Goal: Task Accomplishment & Management: Manage account settings

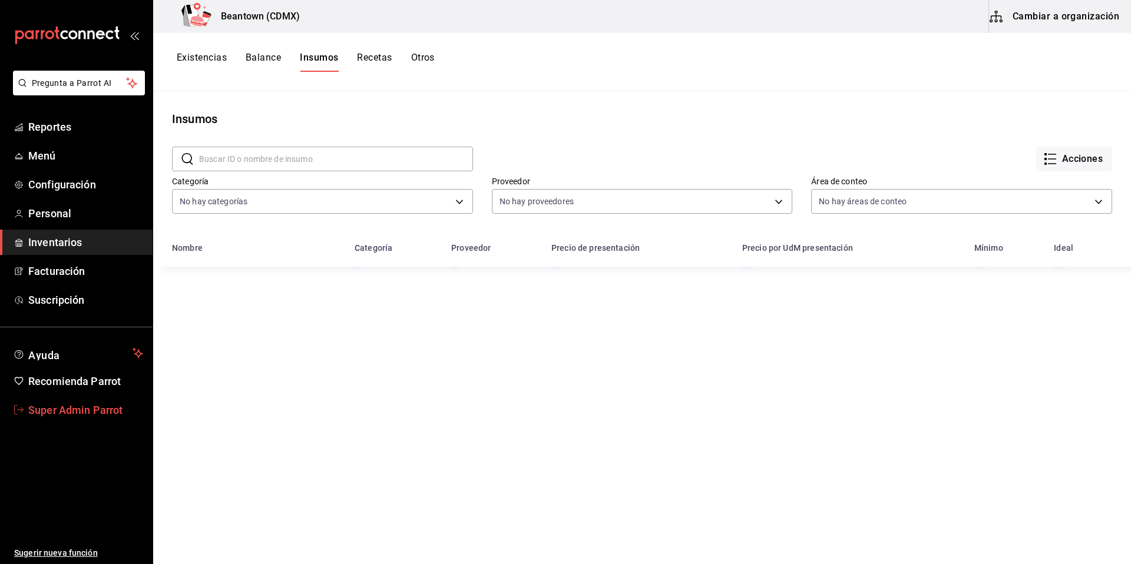
click at [97, 408] on span "Super Admin Parrot" at bounding box center [85, 410] width 115 height 16
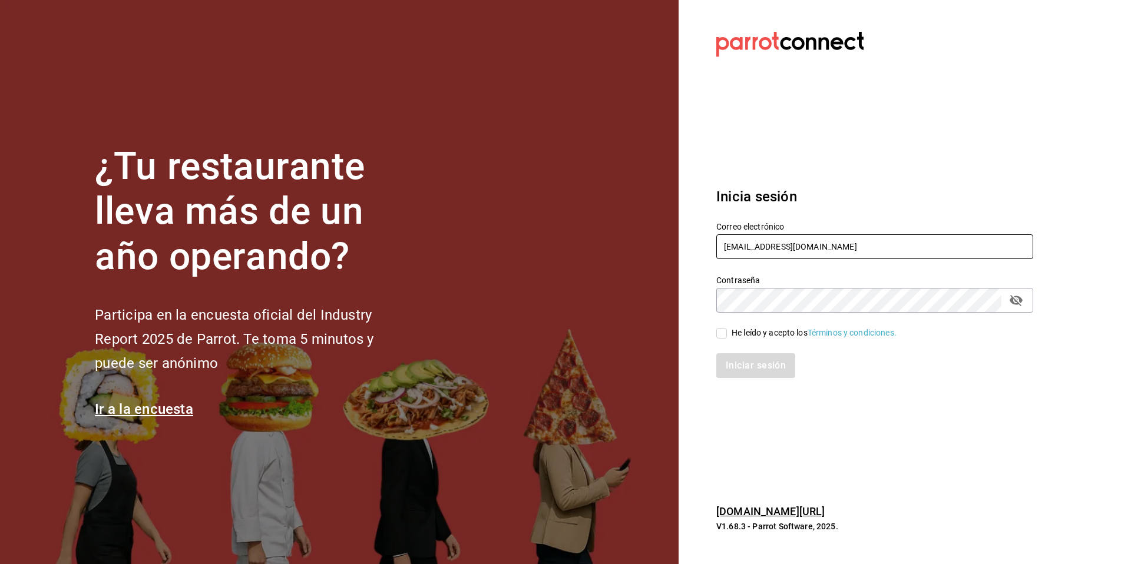
drag, startPoint x: 824, startPoint y: 250, endPoint x: 704, endPoint y: 252, distance: 120.2
click at [704, 252] on div "Correo electrónico [EMAIL_ADDRESS][DOMAIN_NAME]" at bounding box center [867, 234] width 331 height 54
drag, startPoint x: 827, startPoint y: 249, endPoint x: 709, endPoint y: 226, distance: 119.4
click at [709, 226] on div "Correo electrónico [EMAIL_ADDRESS][DOMAIN_NAME]" at bounding box center [867, 234] width 331 height 54
drag, startPoint x: 769, startPoint y: 243, endPoint x: 703, endPoint y: 257, distance: 68.1
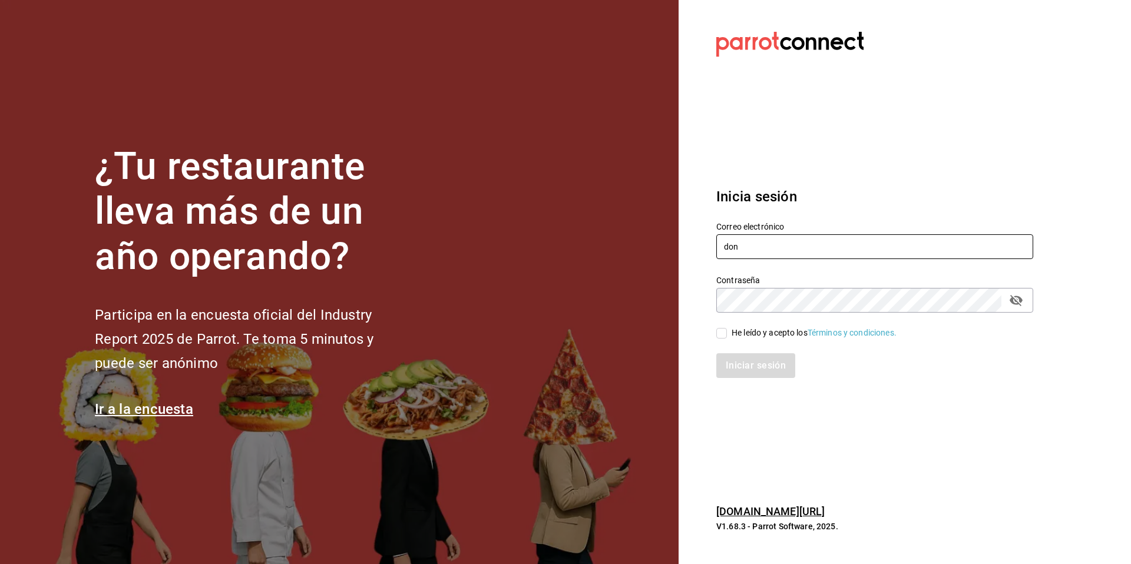
click at [703, 257] on div "Correo electrónico don" at bounding box center [867, 234] width 331 height 54
paste input "[EMAIL_ADDRESS][DOMAIN_NAME]"
type input "[EMAIL_ADDRESS][DOMAIN_NAME]"
click at [759, 331] on div "He leído y acepto los Términos y condiciones." at bounding box center [814, 333] width 165 height 12
click at [727, 331] on input "He leído y acepto los Términos y condiciones." at bounding box center [721, 333] width 11 height 11
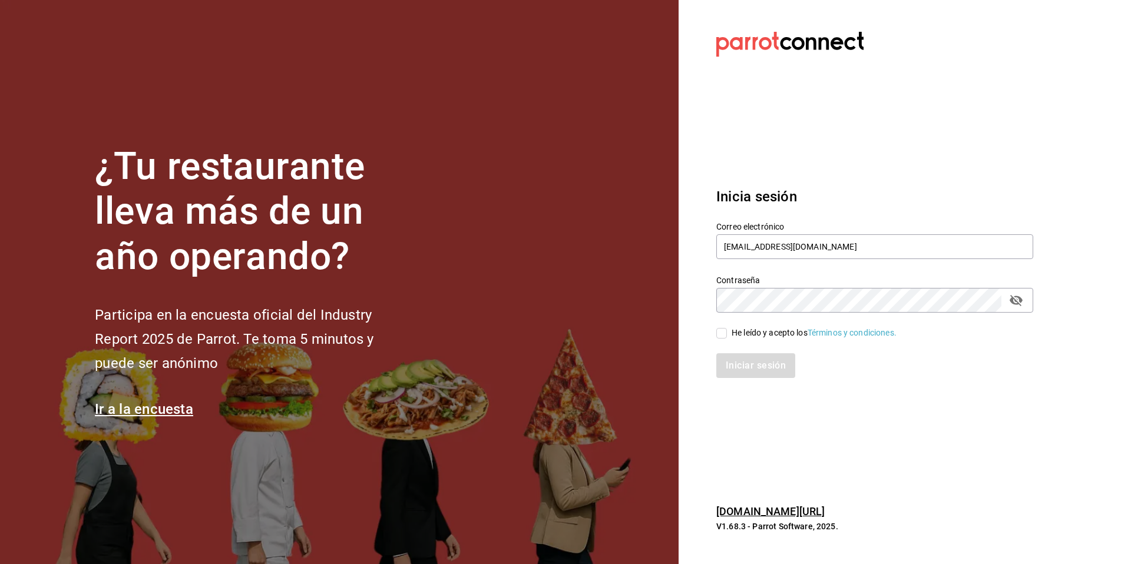
checkbox input "true"
click at [754, 371] on button "Iniciar sesión" at bounding box center [756, 366] width 80 height 25
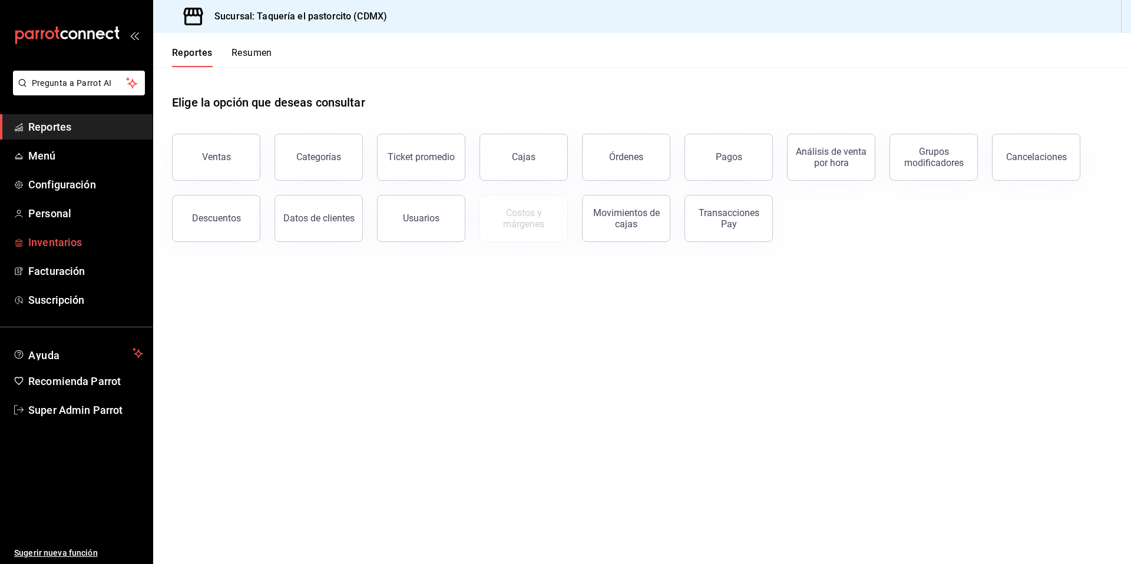
click at [39, 244] on span "Inventarios" at bounding box center [85, 243] width 115 height 16
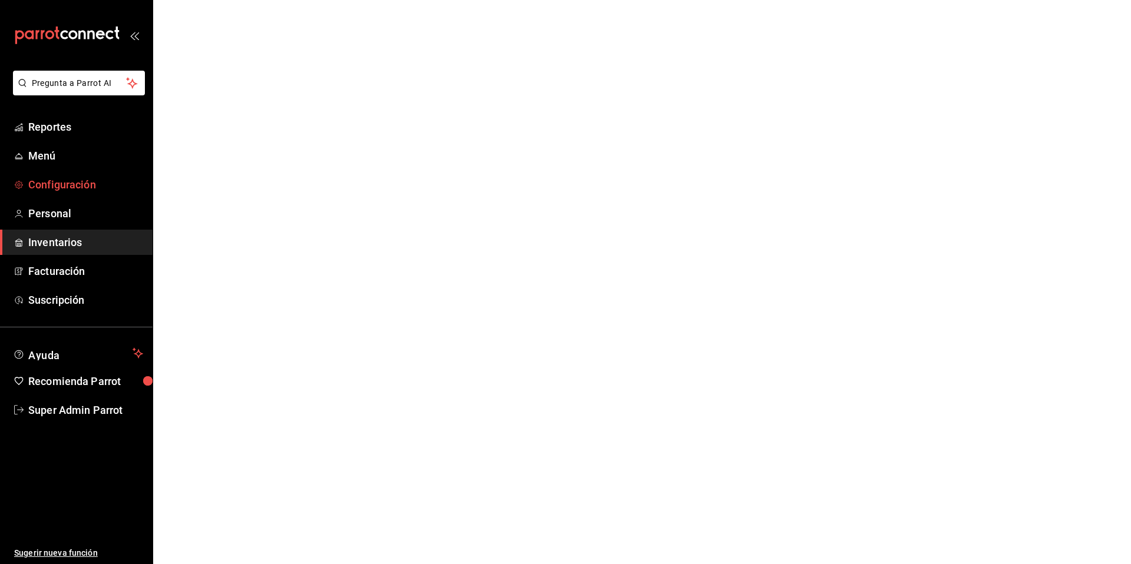
click at [68, 189] on span "Configuración" at bounding box center [85, 185] width 115 height 16
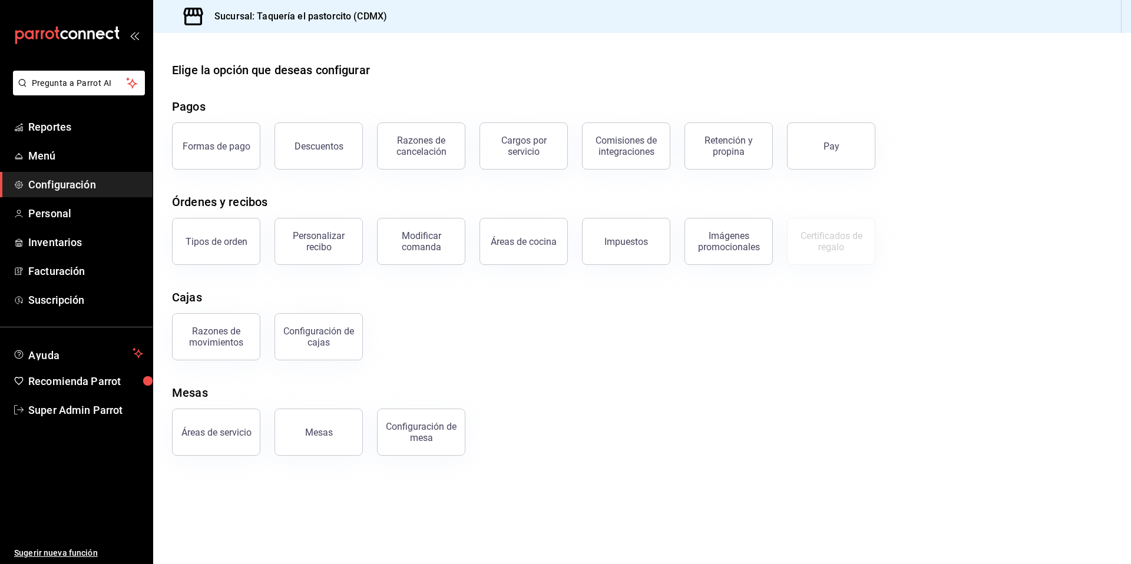
click at [308, 255] on button "Personalizar recibo" at bounding box center [319, 241] width 88 height 47
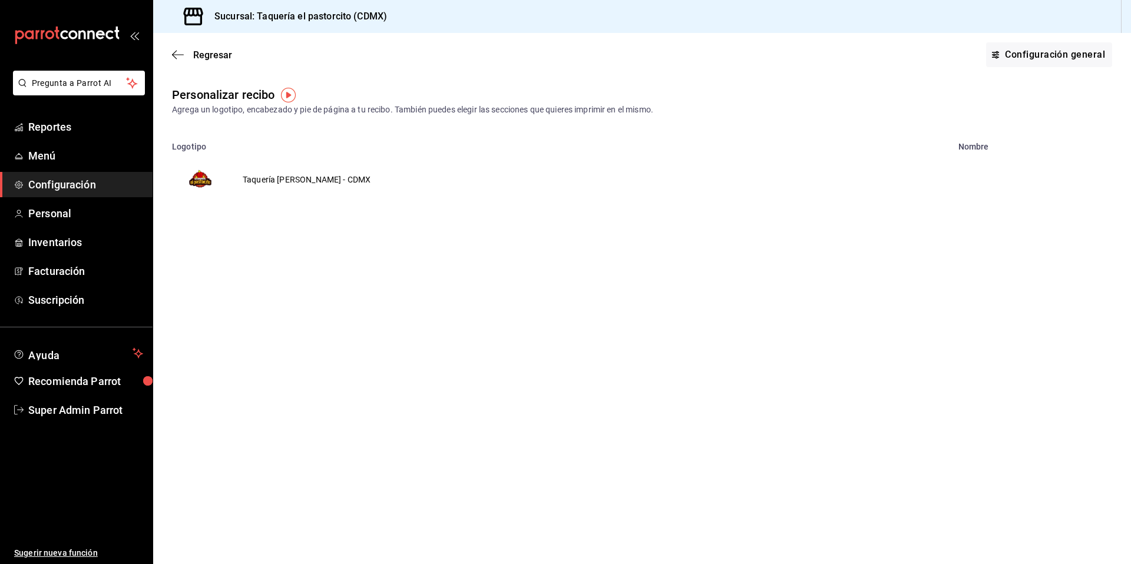
click at [298, 181] on td "Taquería Don Ros - CDMX" at bounding box center [307, 179] width 156 height 57
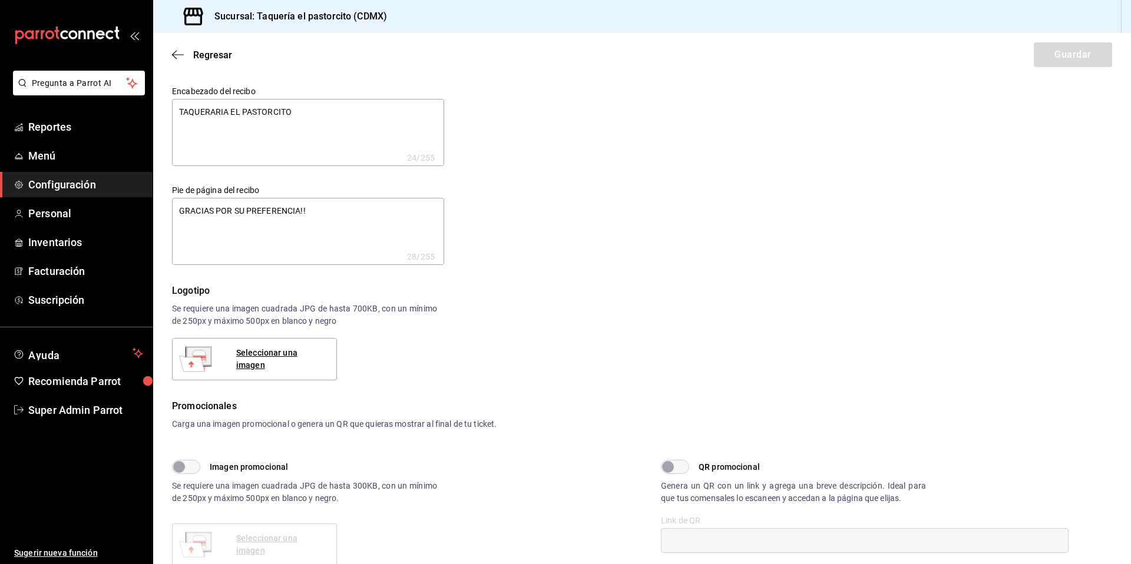
type textarea "x"
click at [213, 58] on span "Regresar" at bounding box center [212, 54] width 39 height 11
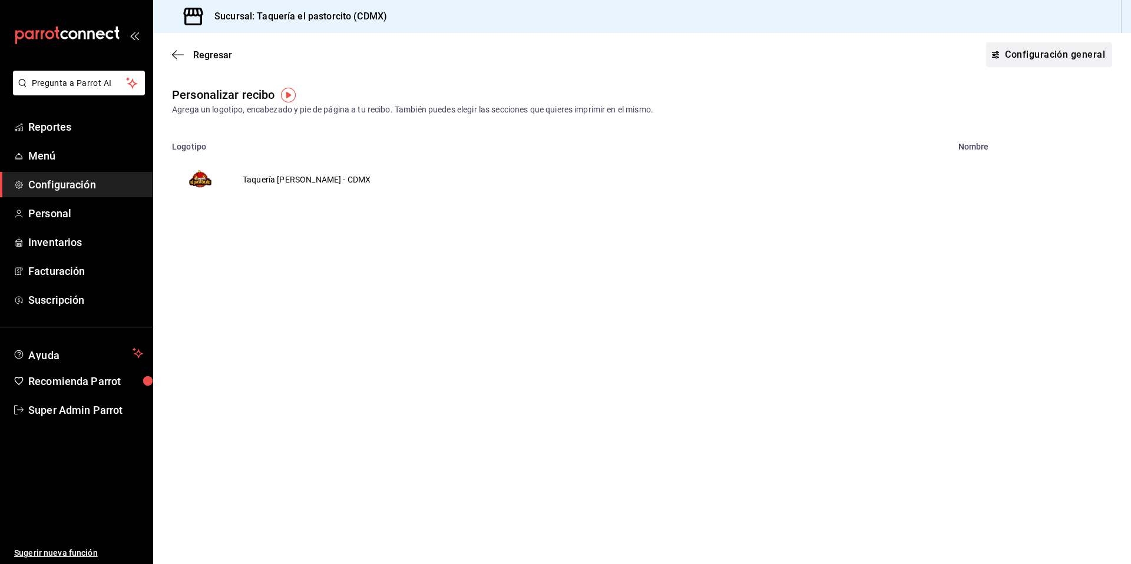
click at [1028, 60] on button "Configuración general" at bounding box center [1049, 54] width 126 height 25
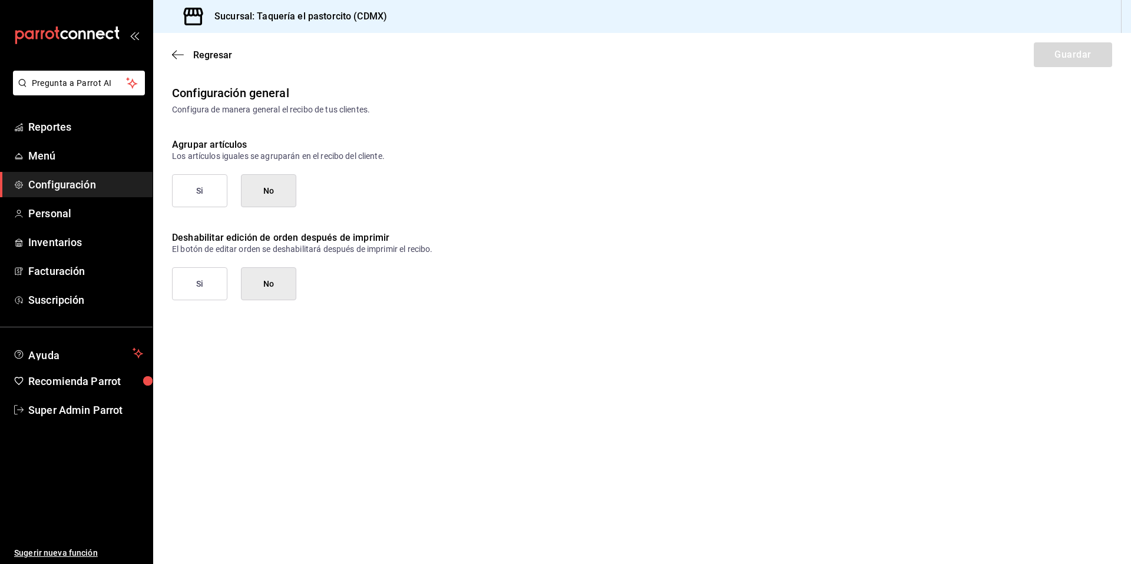
click at [209, 62] on div "Regresar Guardar" at bounding box center [642, 55] width 978 height 44
click at [216, 60] on span "Regresar" at bounding box center [212, 54] width 39 height 11
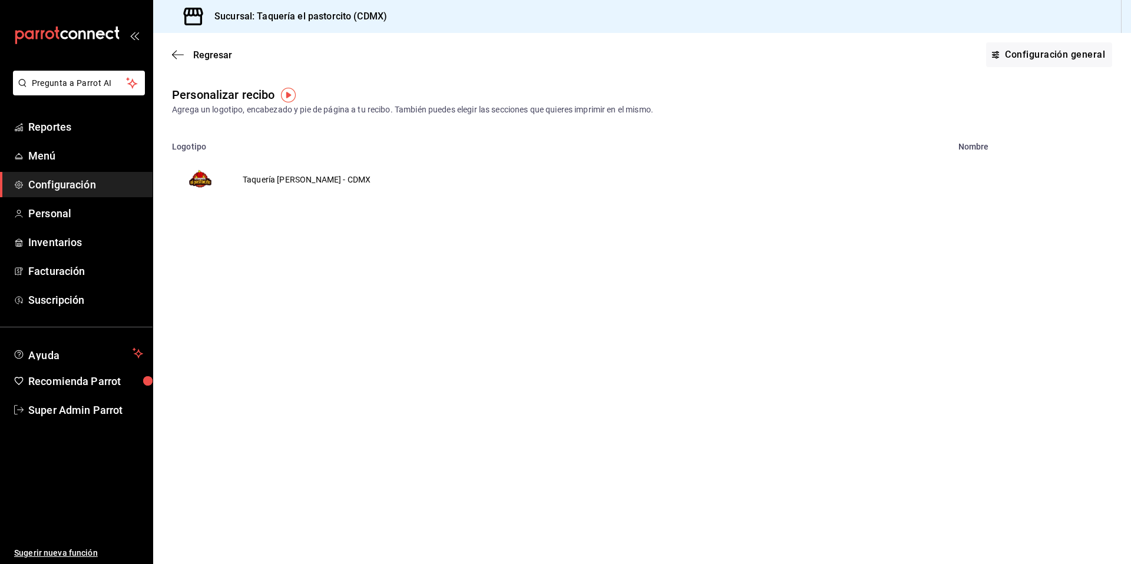
click at [321, 187] on td "Taquería Don Ros - CDMX" at bounding box center [307, 179] width 156 height 57
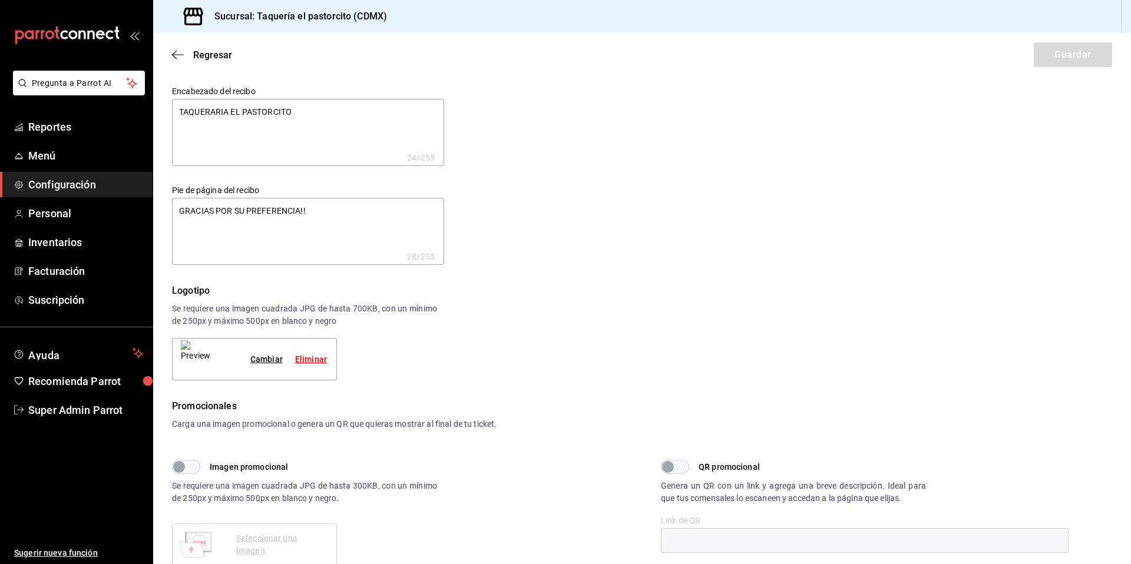
type textarea "x"
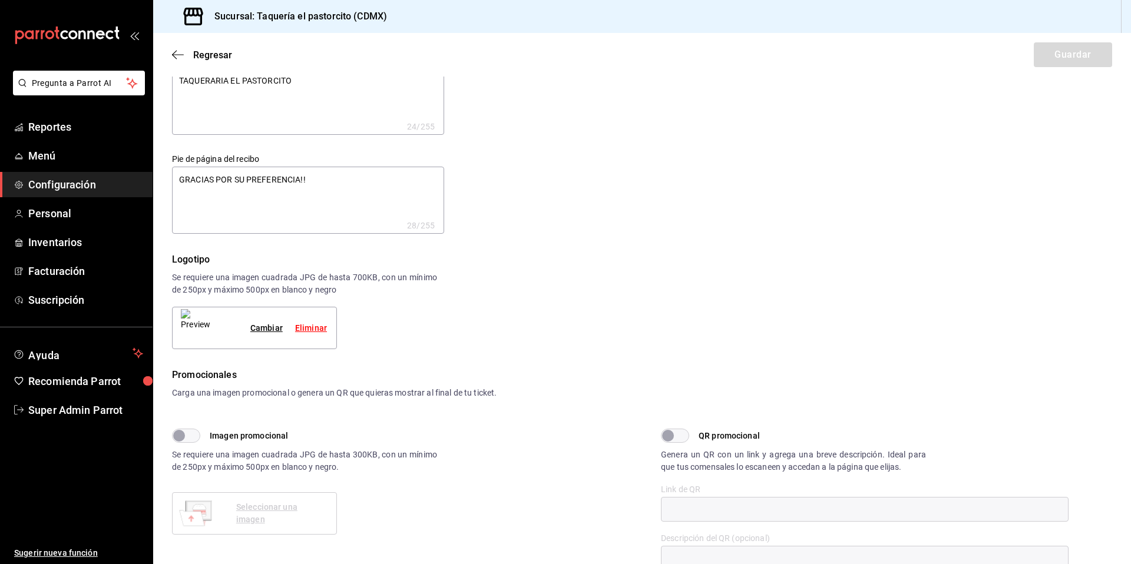
scroll to position [34, 0]
click at [190, 58] on span "Regresar" at bounding box center [202, 54] width 60 height 11
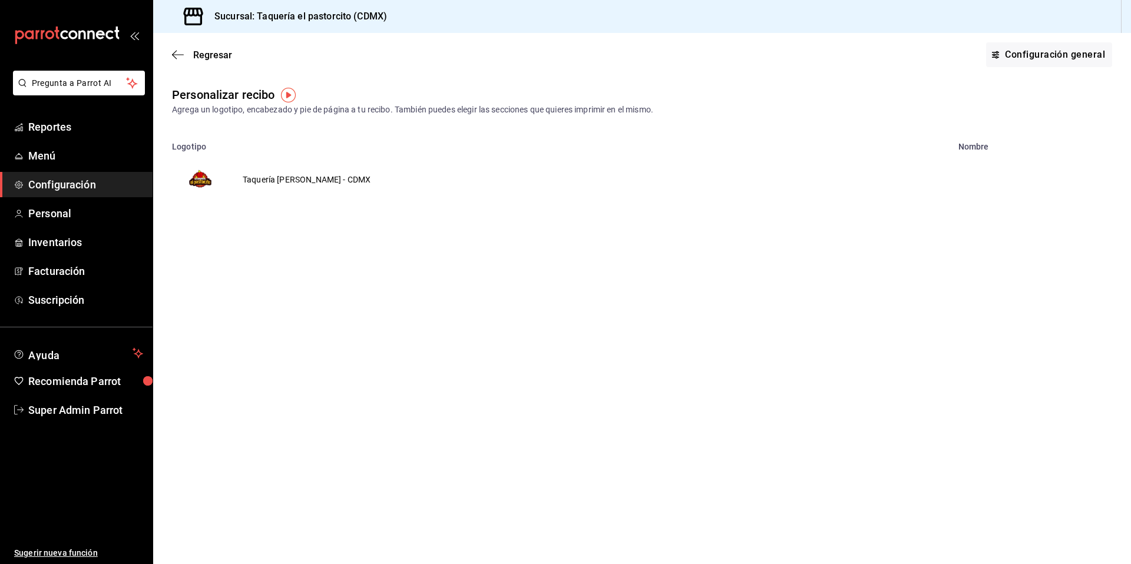
click at [204, 60] on div "Regresar Configuración general" at bounding box center [642, 55] width 978 height 44
click at [193, 51] on span "Regresar" at bounding box center [212, 54] width 39 height 11
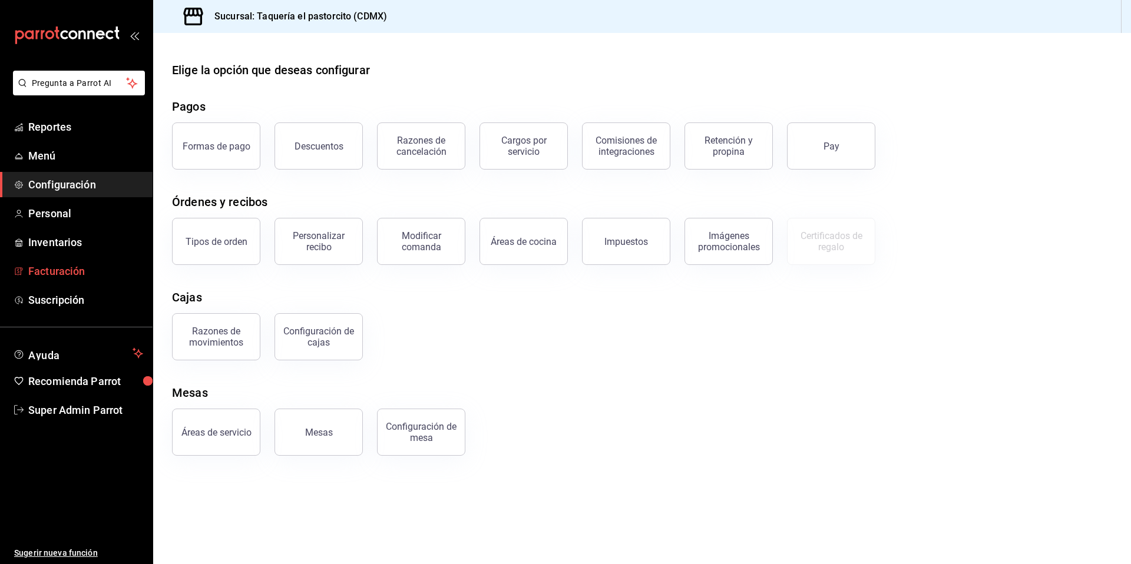
click at [42, 272] on span "Facturación" at bounding box center [85, 271] width 115 height 16
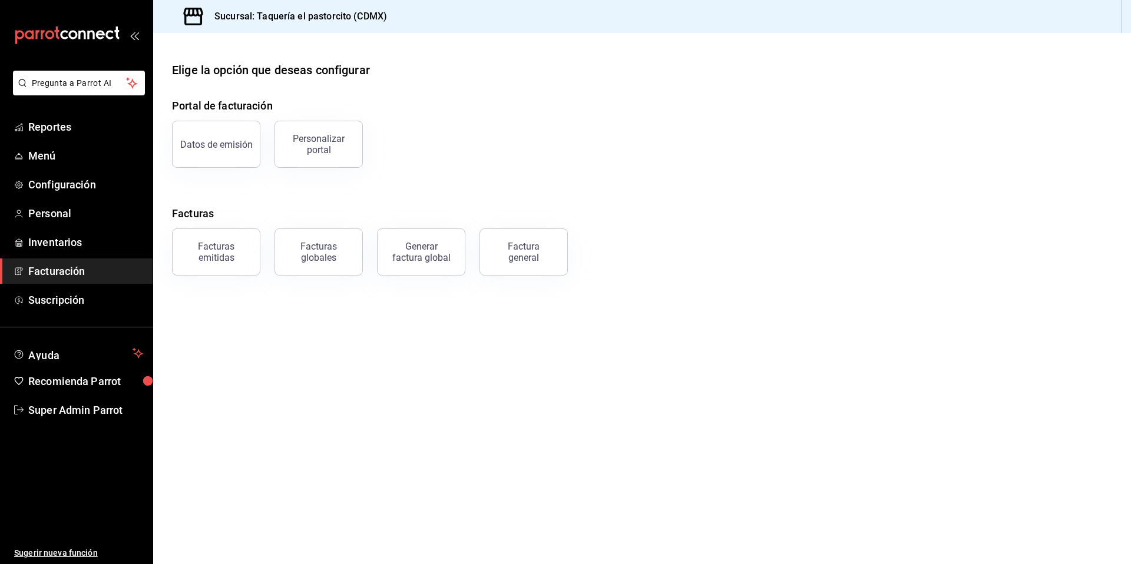
drag, startPoint x: 215, startPoint y: 156, endPoint x: 243, endPoint y: 180, distance: 37.2
click at [214, 156] on button "Datos de emisión" at bounding box center [216, 144] width 88 height 47
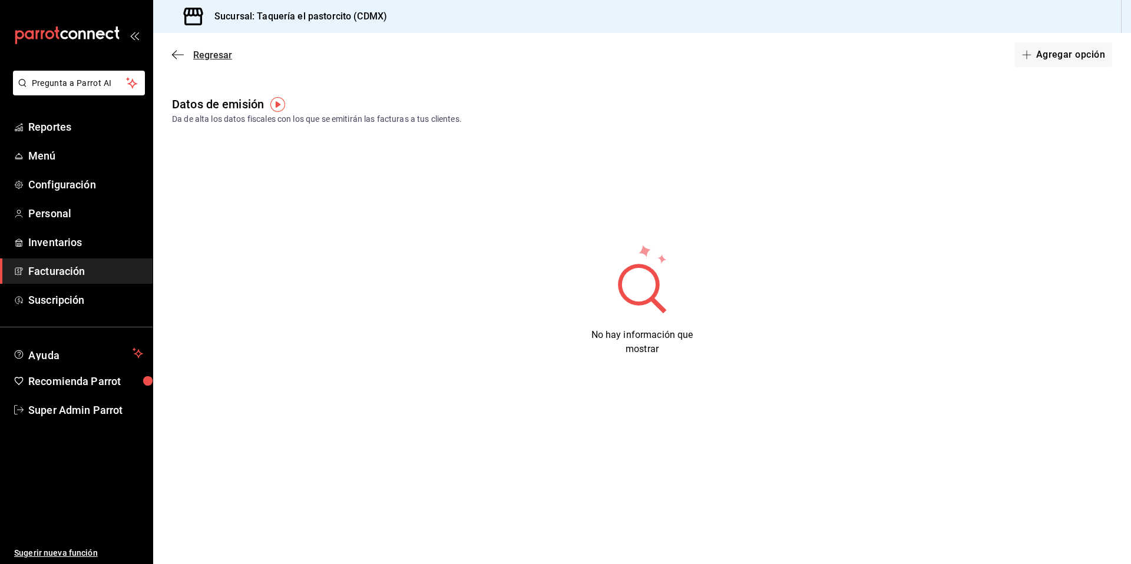
click at [189, 51] on span "Regresar" at bounding box center [202, 54] width 60 height 11
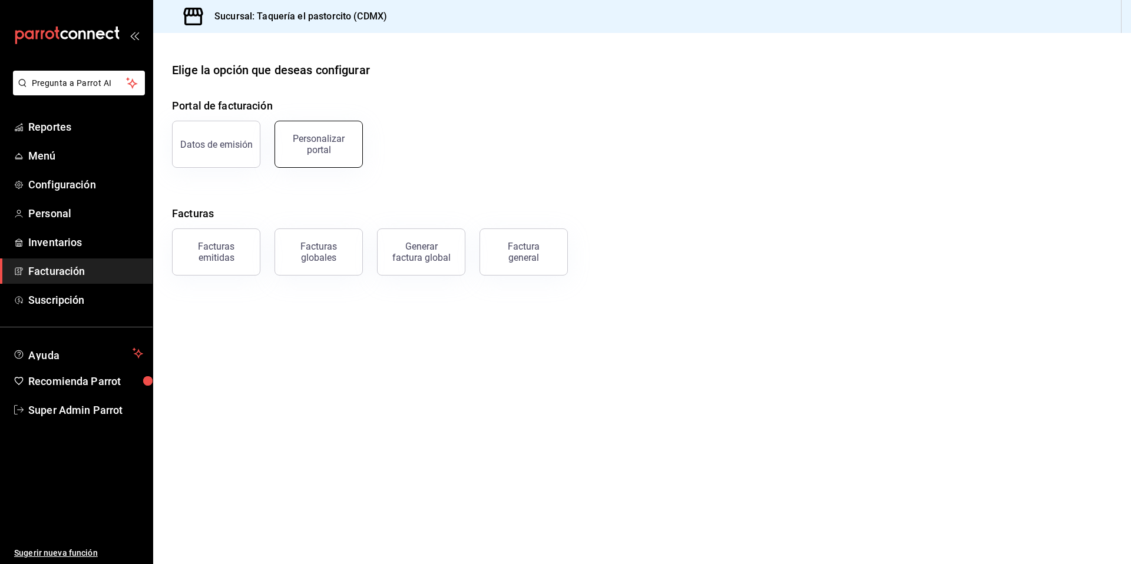
click at [341, 148] on div "Personalizar portal" at bounding box center [318, 144] width 73 height 22
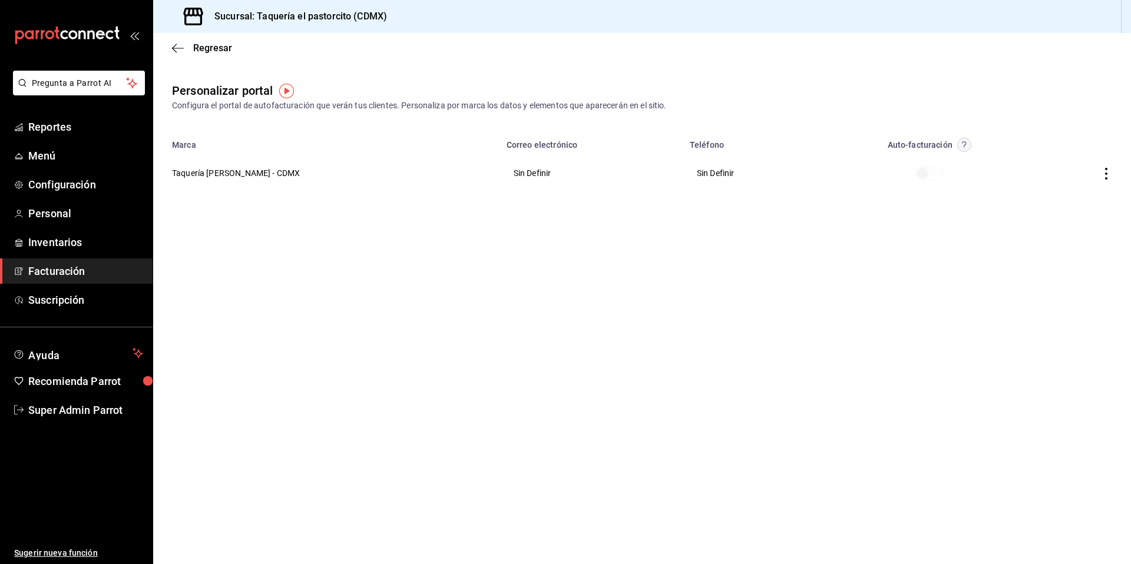
click at [240, 180] on th "Taquería Don Ros - CDMX" at bounding box center [326, 173] width 346 height 42
click at [252, 177] on th "Taquería Don Ros - CDMX" at bounding box center [326, 173] width 346 height 42
click at [1105, 175] on icon "button" at bounding box center [1107, 174] width 12 height 12
click at [1049, 163] on li "Editar" at bounding box center [1054, 159] width 118 height 30
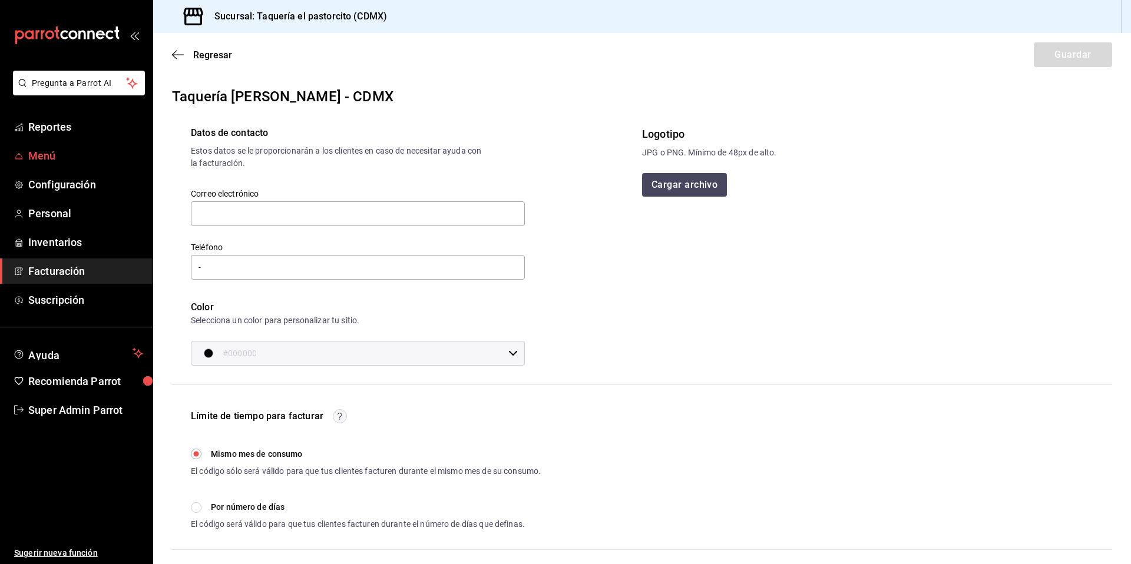
click at [62, 162] on span "Menú" at bounding box center [85, 156] width 115 height 16
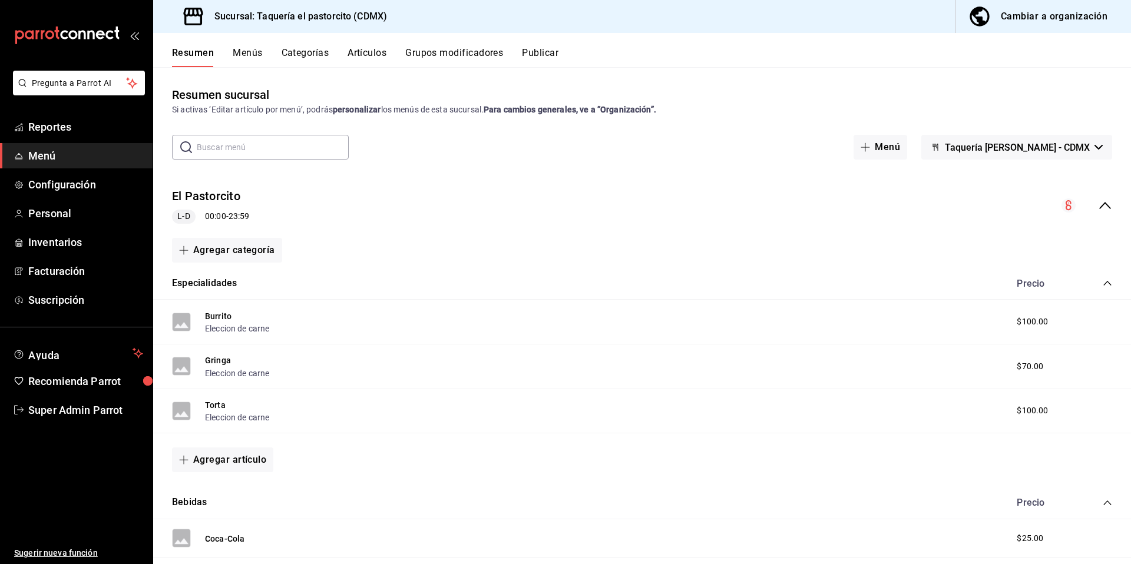
click at [260, 18] on h3 "Sucursal: Taquería el pastorcito (CDMX)" at bounding box center [296, 16] width 182 height 14
drag, startPoint x: 348, startPoint y: 15, endPoint x: 257, endPoint y: 11, distance: 90.3
click at [257, 11] on h3 "Sucursal: Taquería el pastorcito (CDMX)" at bounding box center [296, 16] width 182 height 14
copy h3 "Taquería el pastorcito"
click at [51, 115] on link "Reportes" at bounding box center [76, 126] width 153 height 25
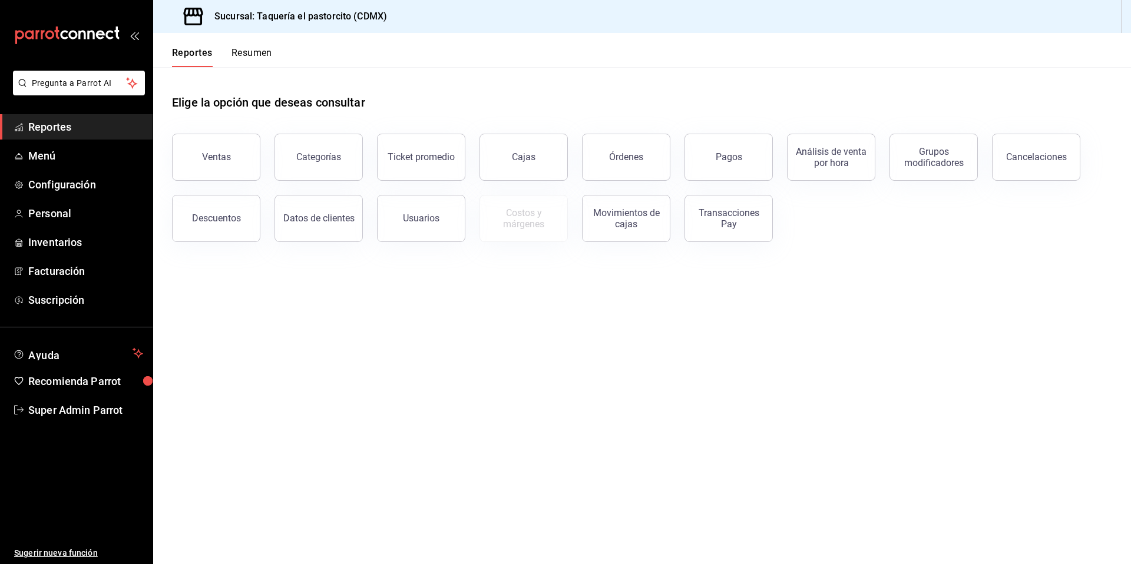
click at [44, 137] on link "Reportes" at bounding box center [76, 126] width 153 height 25
click at [57, 204] on link "Personal" at bounding box center [76, 213] width 153 height 25
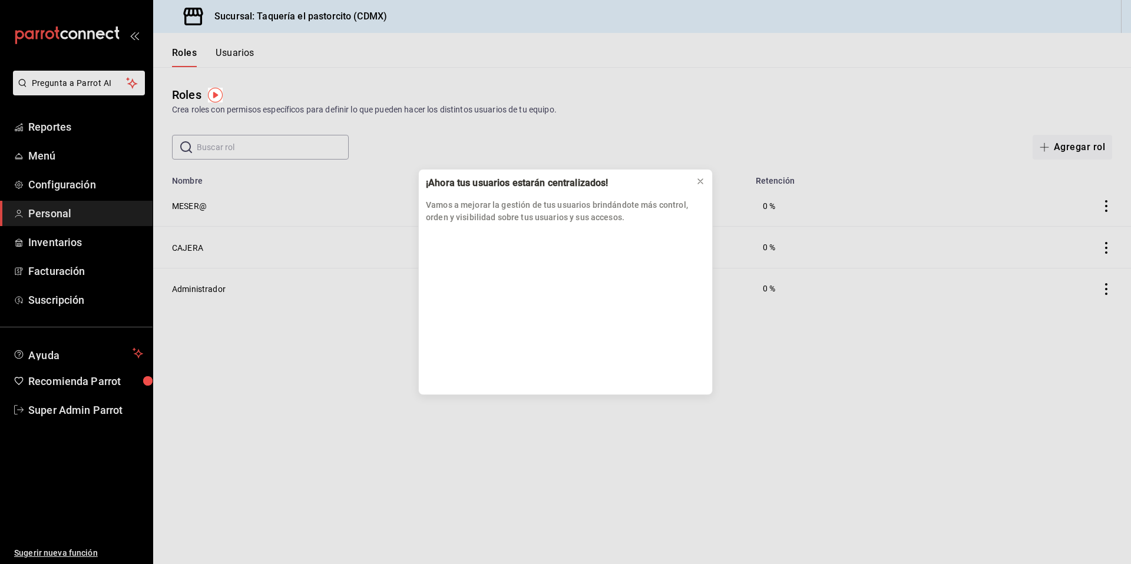
click at [38, 252] on div "¡Ahora tus usuarios estarán centralizados! Vamos a mejorar la gestión de tus us…" at bounding box center [565, 282] width 1131 height 564
click at [363, 353] on div "¡Ahora tus usuarios estarán centralizados! Vamos a mejorar la gestión de tus us…" at bounding box center [565, 282] width 1131 height 564
click at [695, 181] on button at bounding box center [700, 181] width 19 height 19
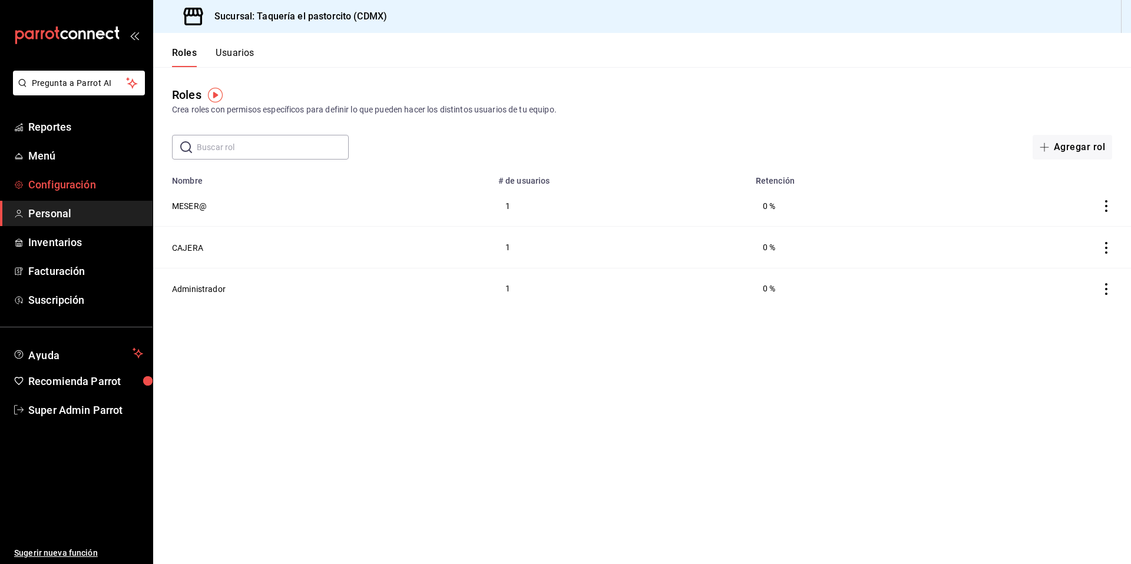
click at [51, 179] on span "Configuración" at bounding box center [85, 185] width 115 height 16
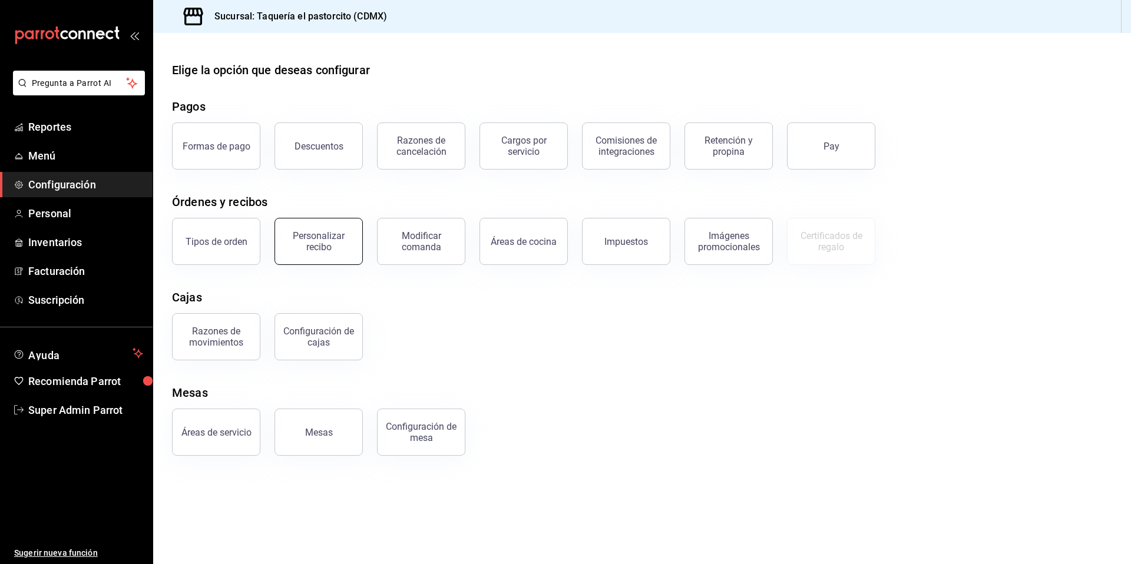
click at [317, 229] on button "Personalizar recibo" at bounding box center [319, 241] width 88 height 47
